Goal: Task Accomplishment & Management: Manage account settings

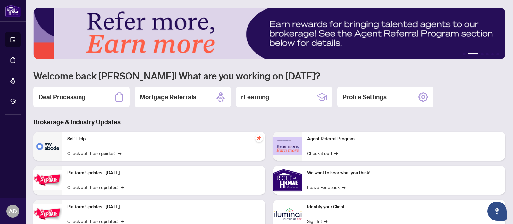
click at [119, 148] on div "Self-Help Check out these guides! →" at bounding box center [163, 146] width 203 height 29
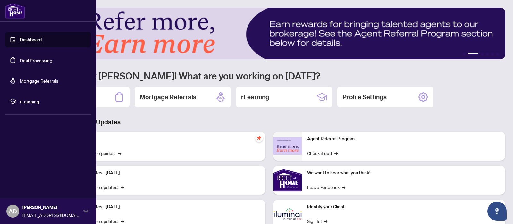
click at [21, 62] on link "Deal Processing" at bounding box center [36, 60] width 32 height 6
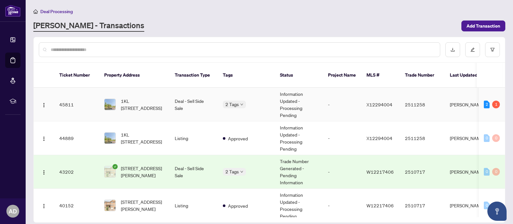
click at [223, 102] on span "Requires Additional Docs" at bounding box center [223, 102] width 0 height 0
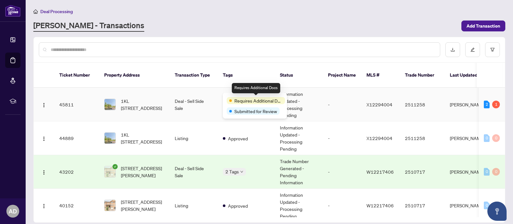
click at [236, 98] on span "Requires Additional Docs" at bounding box center [259, 100] width 48 height 7
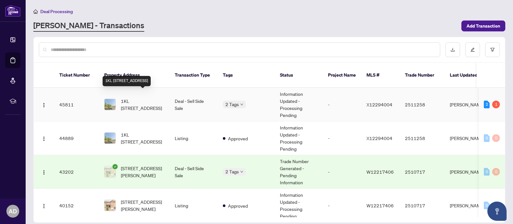
click at [149, 98] on span "1KL [STREET_ADDRESS]" at bounding box center [143, 105] width 44 height 14
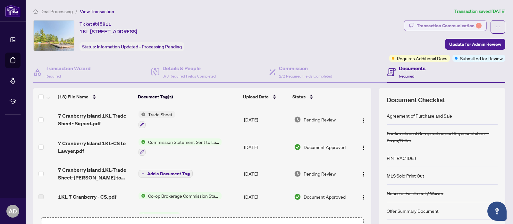
click at [452, 26] on div "Transaction Communication 1" at bounding box center [449, 26] width 65 height 10
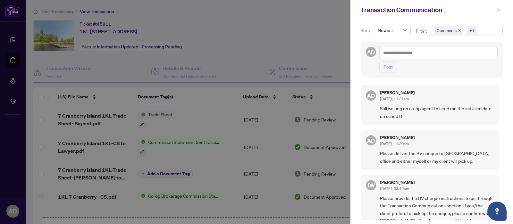
click at [498, 11] on icon "close" at bounding box center [499, 10] width 4 height 4
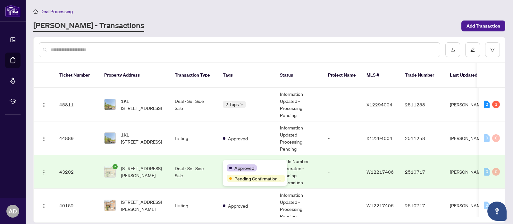
click at [244, 164] on body "Dashboard Deal Processing Mortgage Referrals rLearning AD [PERSON_NAME] [EMAIL_…" at bounding box center [256, 112] width 513 height 224
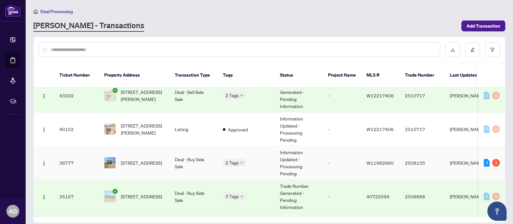
scroll to position [78, 0]
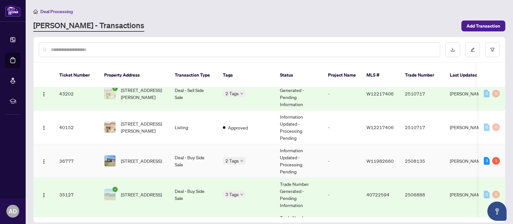
click at [225, 148] on td "2 Tags" at bounding box center [246, 161] width 57 height 34
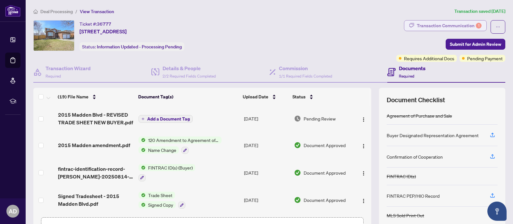
click at [477, 30] on div "Transaction Communication 1" at bounding box center [449, 26] width 65 height 10
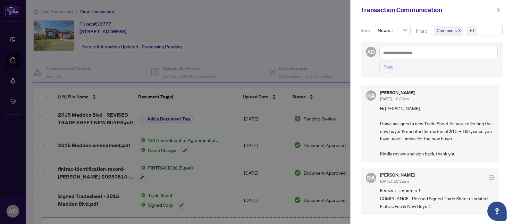
click at [500, 12] on icon "close" at bounding box center [499, 10] width 4 height 4
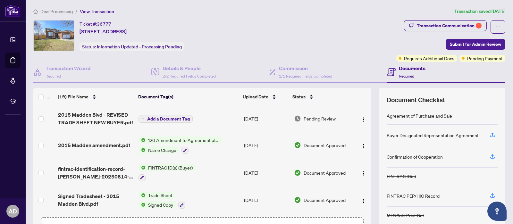
click at [167, 118] on span "Add a Document Tag" at bounding box center [168, 119] width 43 height 4
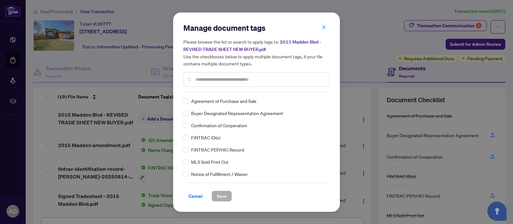
drag, startPoint x: 193, startPoint y: 195, endPoint x: 186, endPoint y: 193, distance: 7.5
click at [192, 195] on span "Cancel" at bounding box center [196, 196] width 14 height 10
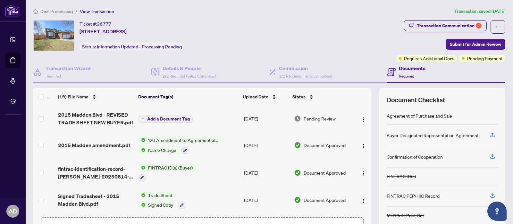
click at [106, 124] on span "2015 Madden Blvd - REVISED TRADE SHEET NEW BUYER.pdf" at bounding box center [95, 118] width 75 height 15
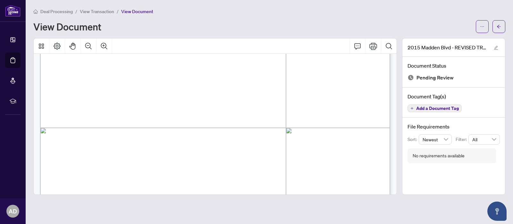
scroll to position [172, 0]
click at [497, 45] on span "button" at bounding box center [496, 47] width 4 height 7
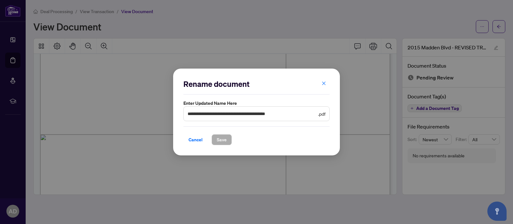
click at [321, 81] on button "button" at bounding box center [324, 83] width 13 height 11
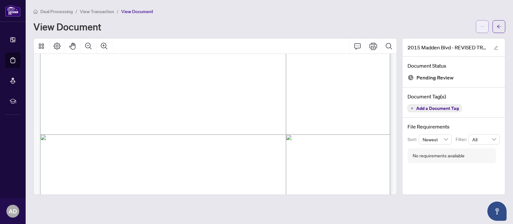
click at [482, 24] on icon "ellipsis" at bounding box center [482, 26] width 4 height 4
click at [456, 40] on span "Download" at bounding box center [459, 40] width 49 height 7
click at [501, 27] on icon "arrow-left" at bounding box center [499, 26] width 4 height 4
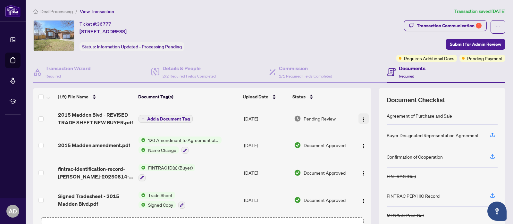
click at [363, 117] on img "button" at bounding box center [363, 119] width 5 height 5
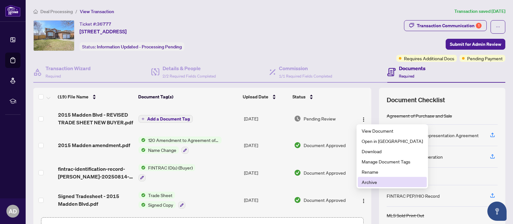
click at [380, 185] on span "Archive" at bounding box center [392, 182] width 61 height 7
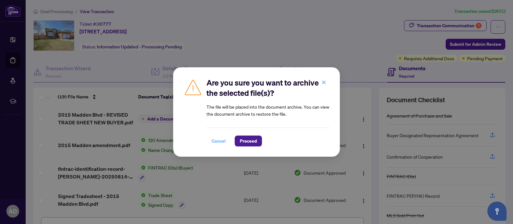
click at [219, 141] on span "Cancel" at bounding box center [219, 141] width 14 height 10
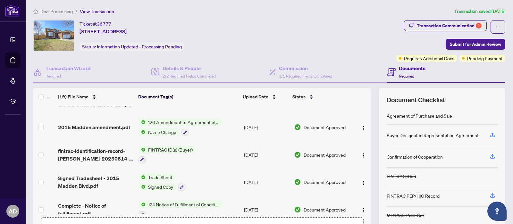
scroll to position [18, 0]
click at [363, 184] on button "button" at bounding box center [364, 182] width 10 height 10
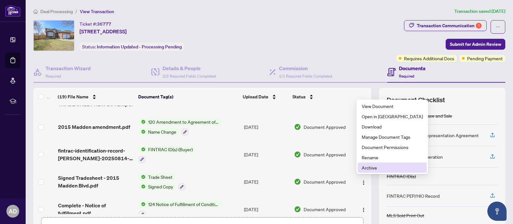
click at [372, 167] on span "Archive" at bounding box center [392, 167] width 61 height 7
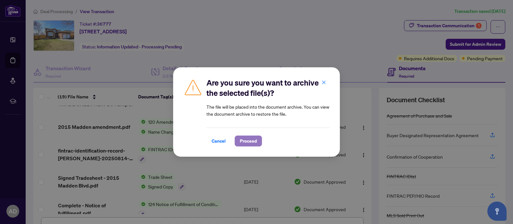
click at [243, 143] on span "Proceed" at bounding box center [248, 141] width 17 height 10
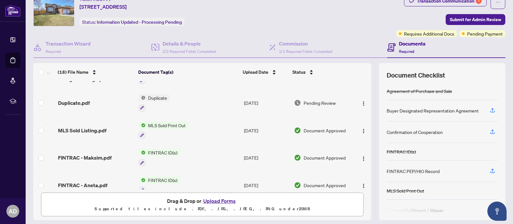
scroll to position [44, 0]
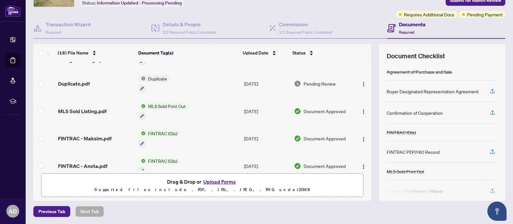
click at [224, 182] on button "Upload Forms" at bounding box center [219, 182] width 36 height 8
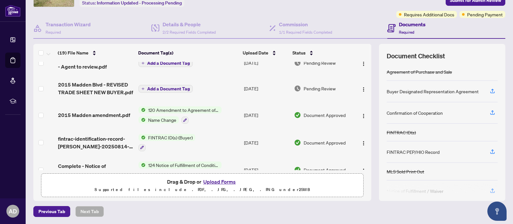
scroll to position [0, 0]
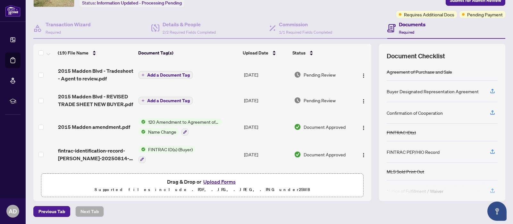
click at [92, 73] on span "2015 Madden Blvd - Tradesheet - Agent to review.pdf" at bounding box center [95, 74] width 75 height 15
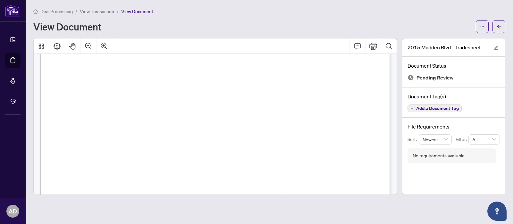
scroll to position [325, 0]
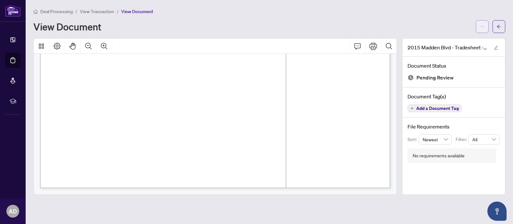
click at [487, 24] on button "button" at bounding box center [482, 26] width 13 height 13
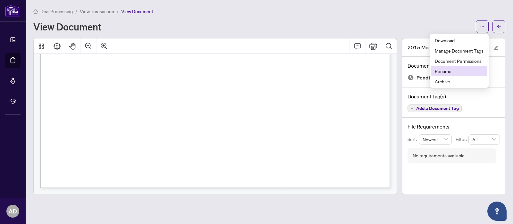
click at [469, 73] on span "Rename" at bounding box center [459, 71] width 49 height 7
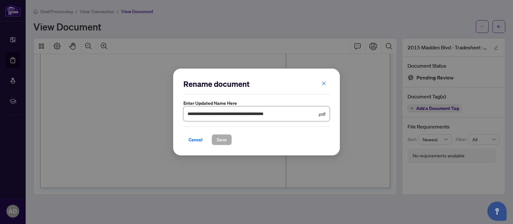
click at [262, 115] on input "**********" at bounding box center [252, 113] width 129 height 7
click at [254, 114] on input "**********" at bounding box center [252, 113] width 129 height 7
drag, startPoint x: 254, startPoint y: 114, endPoint x: 295, endPoint y: 114, distance: 40.7
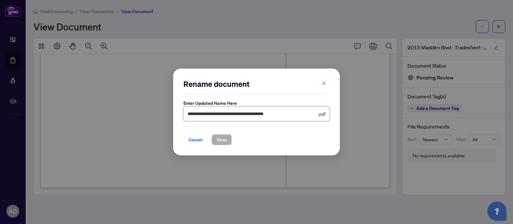
click at [295, 114] on input "**********" at bounding box center [252, 113] width 129 height 7
type input "**********"
click at [222, 140] on span "Save" at bounding box center [222, 140] width 10 height 10
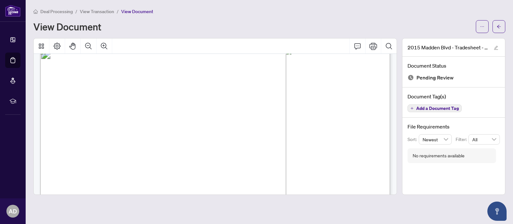
scroll to position [0, 0]
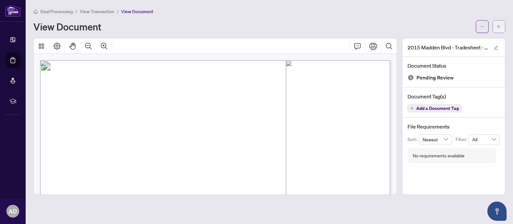
click at [500, 24] on icon "arrow-left" at bounding box center [499, 26] width 4 height 4
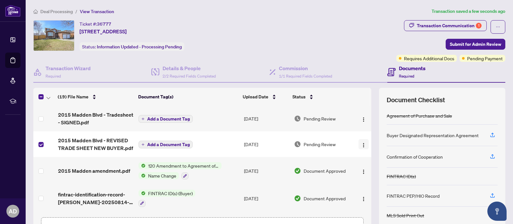
click at [361, 148] on button "button" at bounding box center [364, 144] width 10 height 10
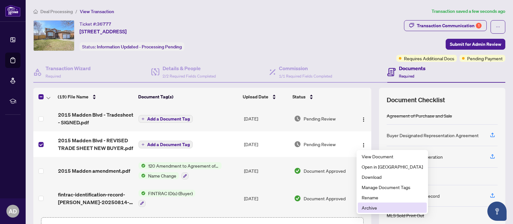
click at [376, 207] on span "Archive" at bounding box center [392, 207] width 61 height 7
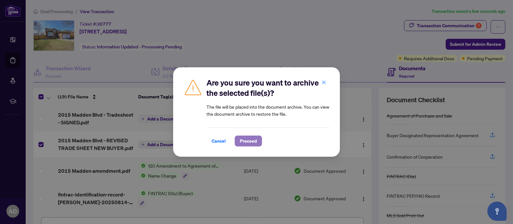
click at [245, 140] on span "Proceed" at bounding box center [248, 141] width 17 height 10
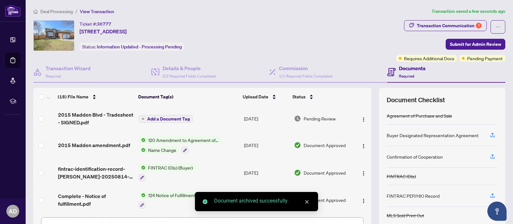
click at [165, 119] on span "Add a Document Tag" at bounding box center [168, 119] width 43 height 4
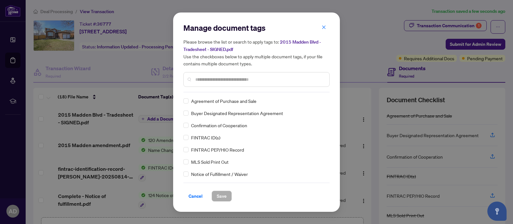
click at [252, 84] on div at bounding box center [257, 79] width 146 height 15
click at [252, 77] on input "text" at bounding box center [259, 79] width 129 height 7
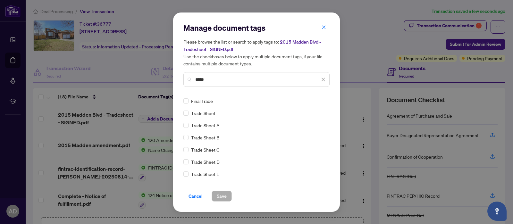
type input "*****"
click at [199, 115] on span "Trade Sheet" at bounding box center [203, 113] width 24 height 7
click at [225, 196] on span "Save" at bounding box center [222, 196] width 10 height 10
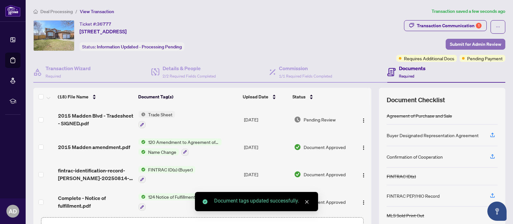
click at [480, 42] on span "Submit for Admin Review" at bounding box center [475, 44] width 51 height 10
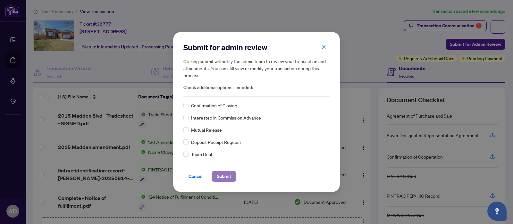
click at [221, 177] on span "Submit" at bounding box center [224, 176] width 14 height 10
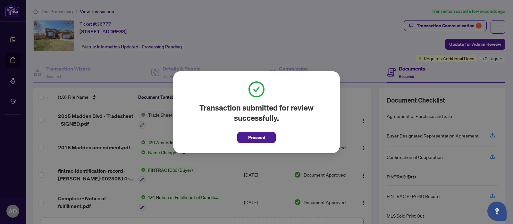
click at [264, 140] on span "Proceed" at bounding box center [256, 138] width 17 height 10
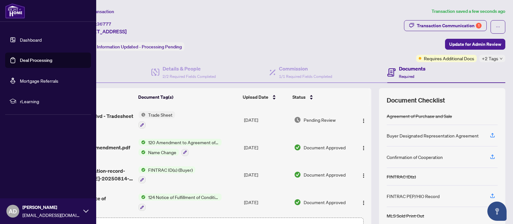
click at [30, 60] on link "Deal Processing" at bounding box center [36, 60] width 32 height 6
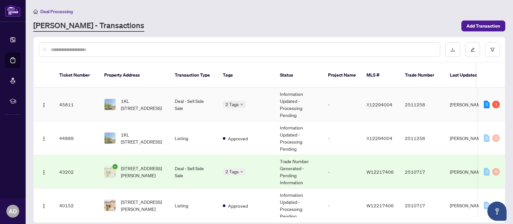
click at [296, 101] on td "Information Updated - Processing Pending" at bounding box center [299, 105] width 48 height 34
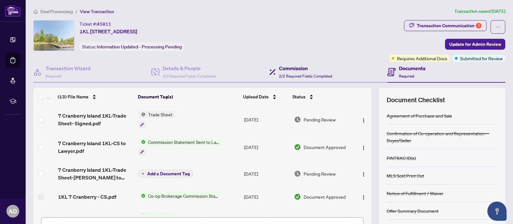
click at [288, 71] on h4 "Commission" at bounding box center [305, 68] width 53 height 8
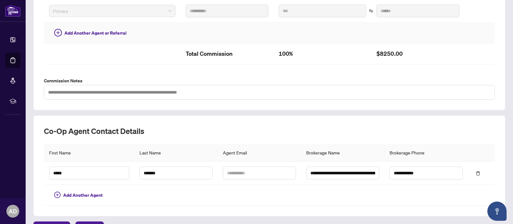
scroll to position [199, 0]
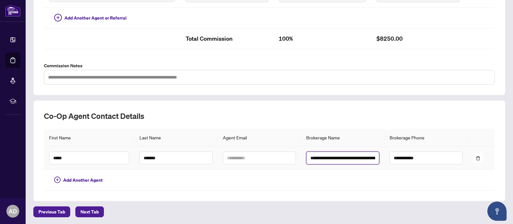
click at [355, 157] on input "**********" at bounding box center [342, 158] width 73 height 13
click at [325, 158] on input "**********" at bounding box center [342, 158] width 73 height 13
click at [365, 113] on h2 "Co-op Agent Contact Details" at bounding box center [269, 116] width 451 height 10
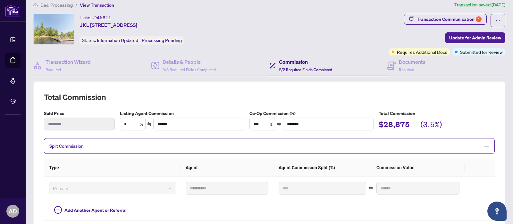
scroll to position [0, 0]
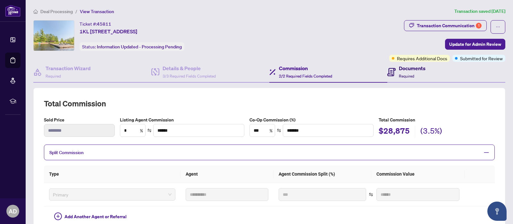
click at [402, 71] on h4 "Documents" at bounding box center [412, 68] width 27 height 8
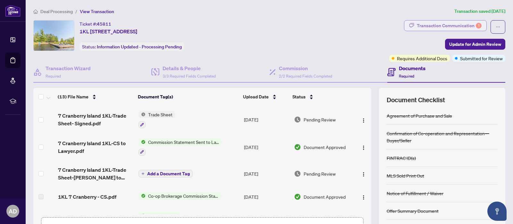
click at [451, 22] on div "Transaction Communication 1" at bounding box center [449, 26] width 65 height 10
type textarea "**********"
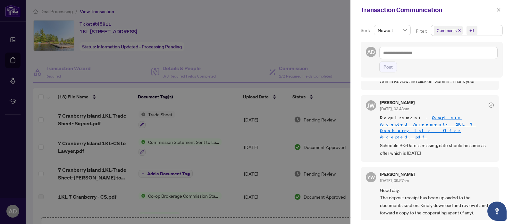
scroll to position [320, 0]
click at [499, 10] on icon "close" at bounding box center [499, 10] width 4 height 4
